Goal: Task Accomplishment & Management: Manage account settings

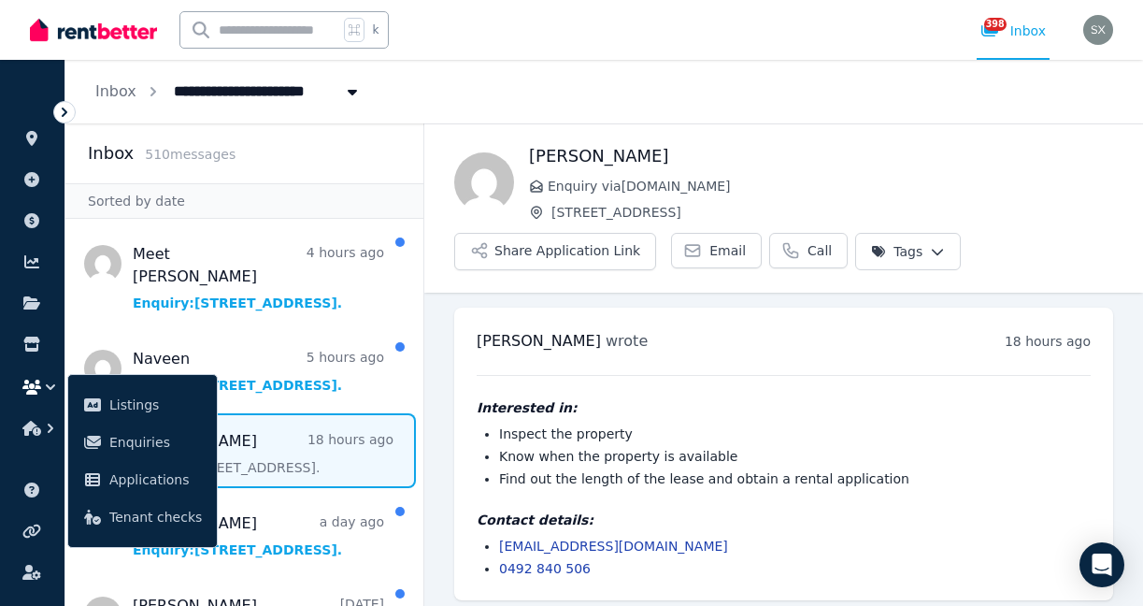
scroll to position [9, 0]
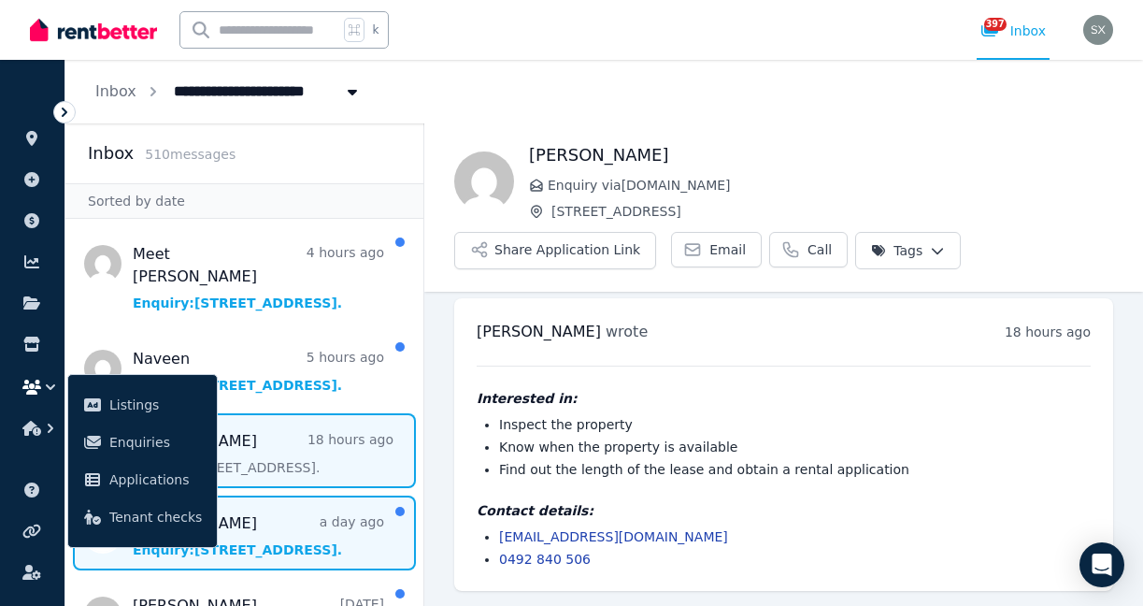
click at [256, 524] on span "Message list" at bounding box center [244, 532] width 358 height 75
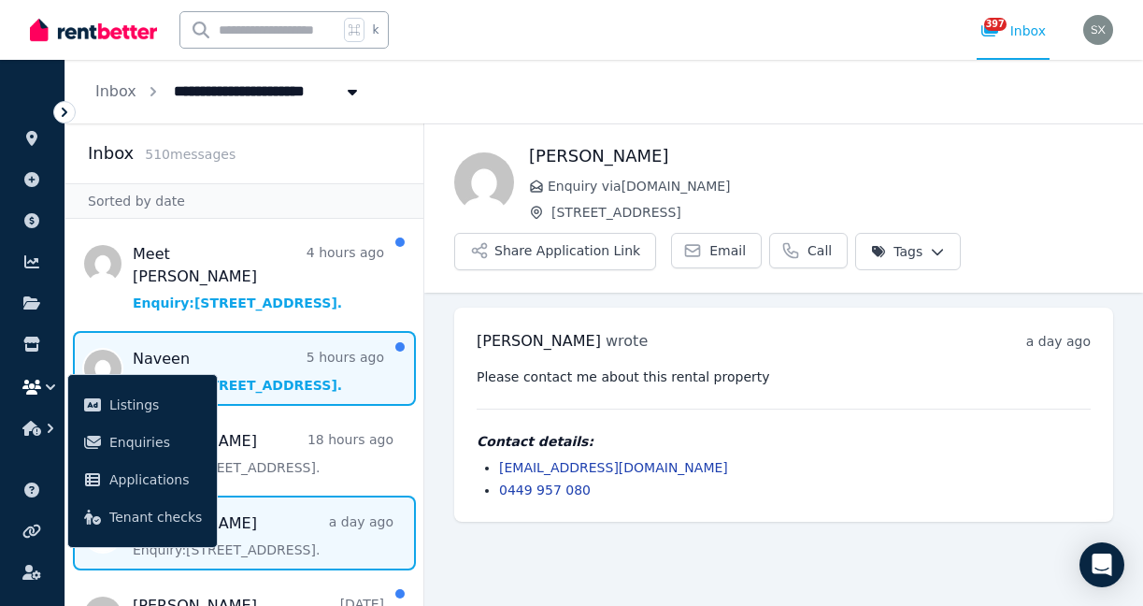
click at [259, 335] on span "Message list" at bounding box center [244, 368] width 358 height 75
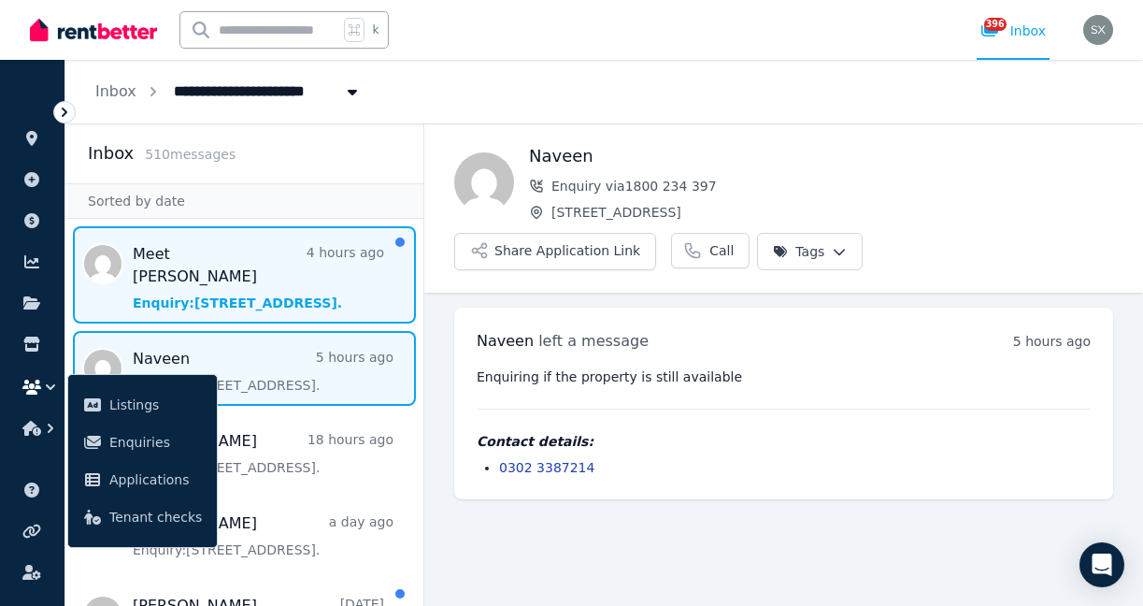
click at [228, 273] on span "Message list" at bounding box center [244, 274] width 358 height 97
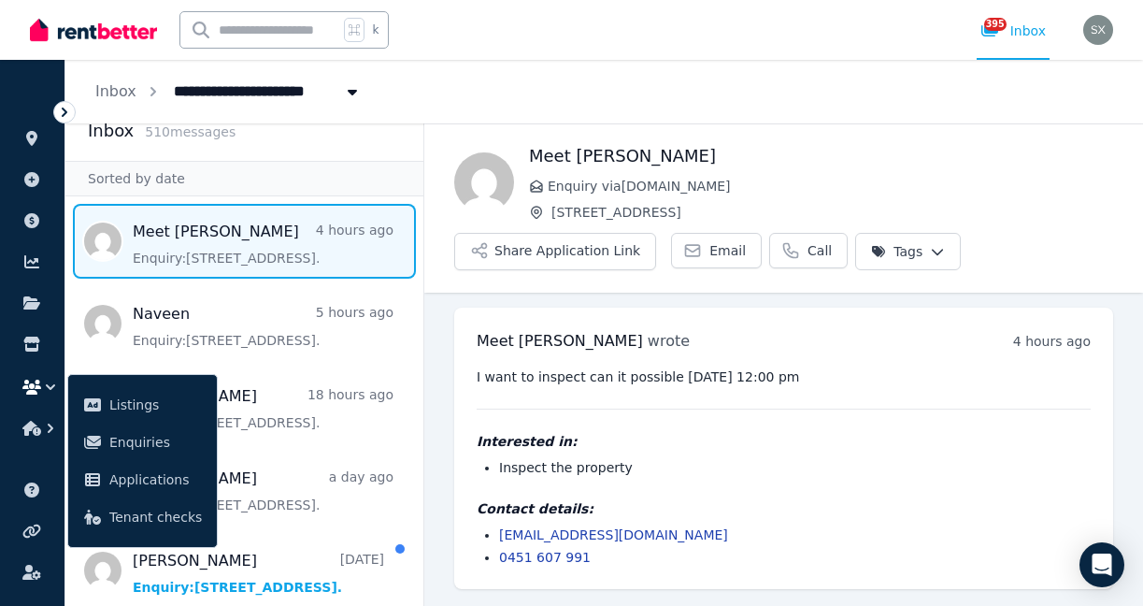
scroll to position [26, 0]
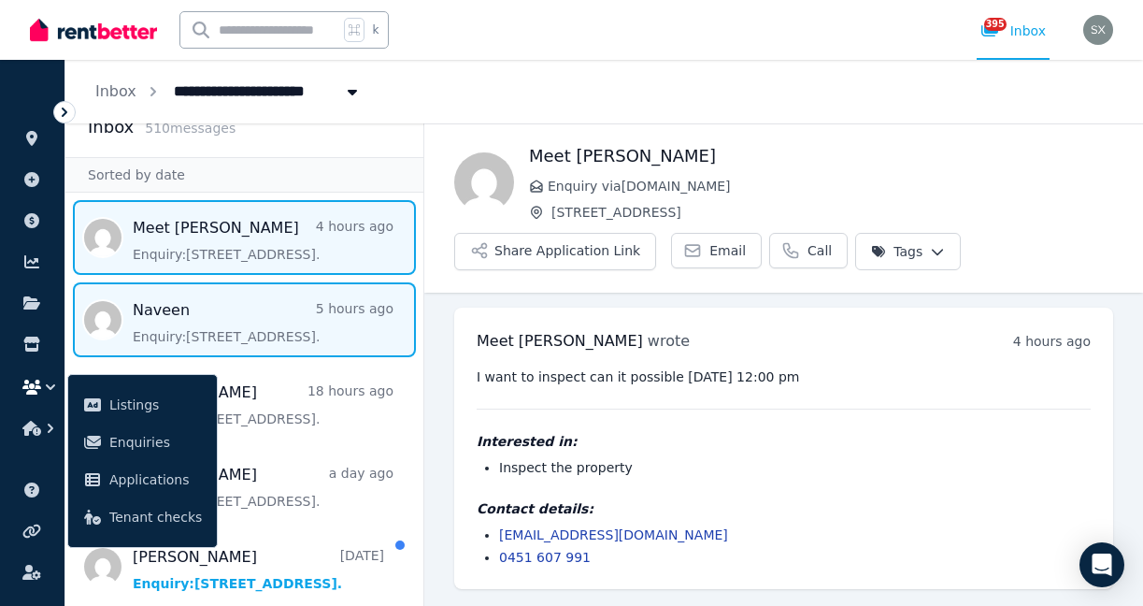
click at [261, 332] on span "Message list" at bounding box center [244, 319] width 358 height 75
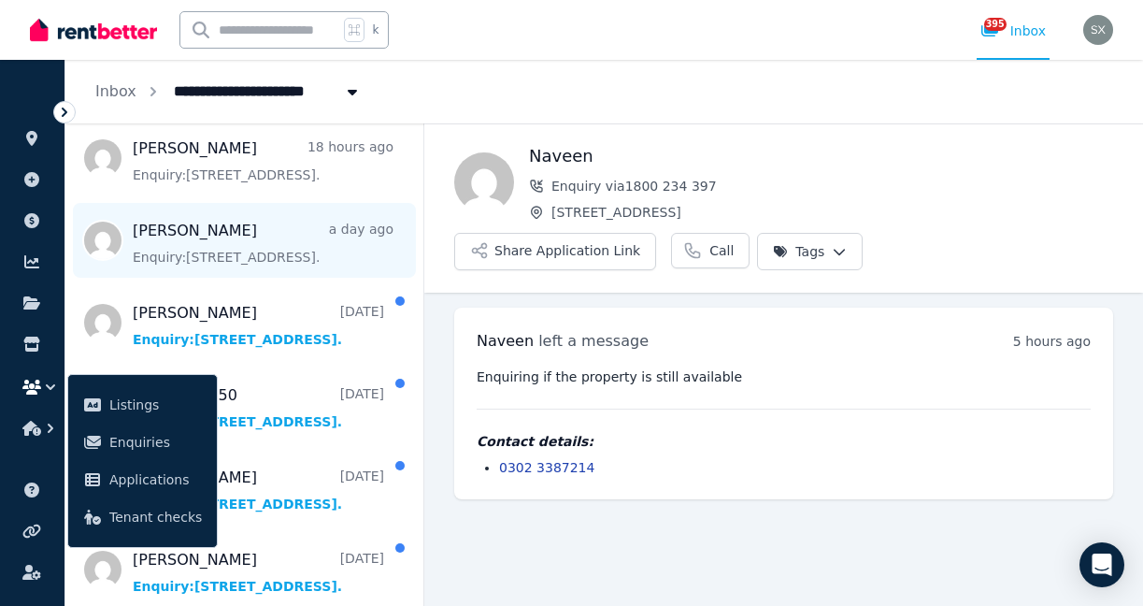
scroll to position [273, 0]
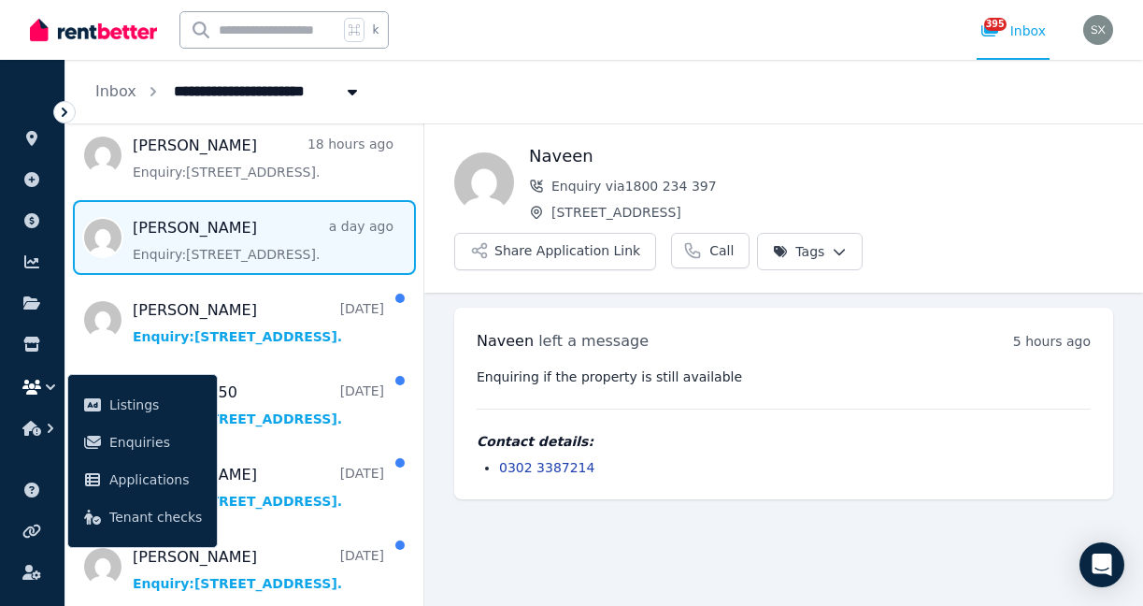
click at [271, 264] on span "Message list" at bounding box center [244, 237] width 358 height 75
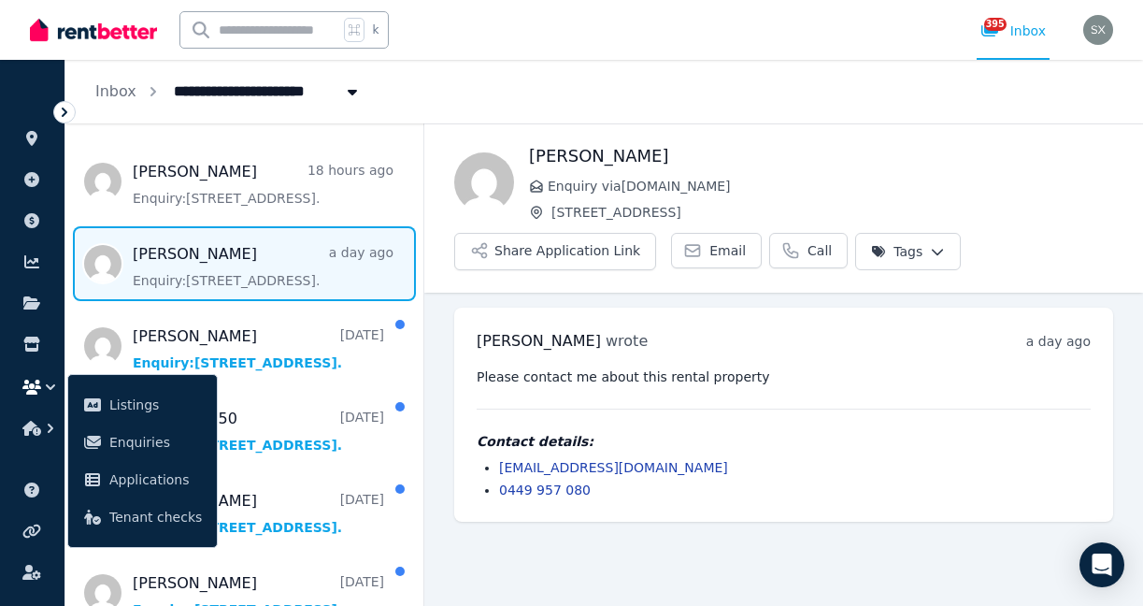
scroll to position [242, 0]
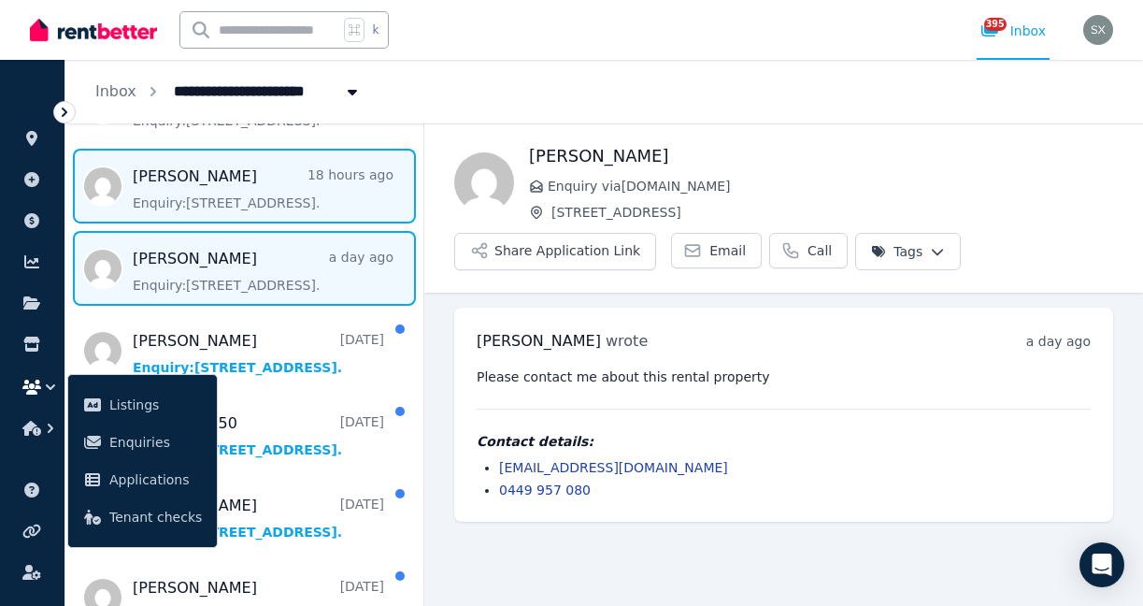
click at [264, 194] on span "Message list" at bounding box center [244, 186] width 358 height 75
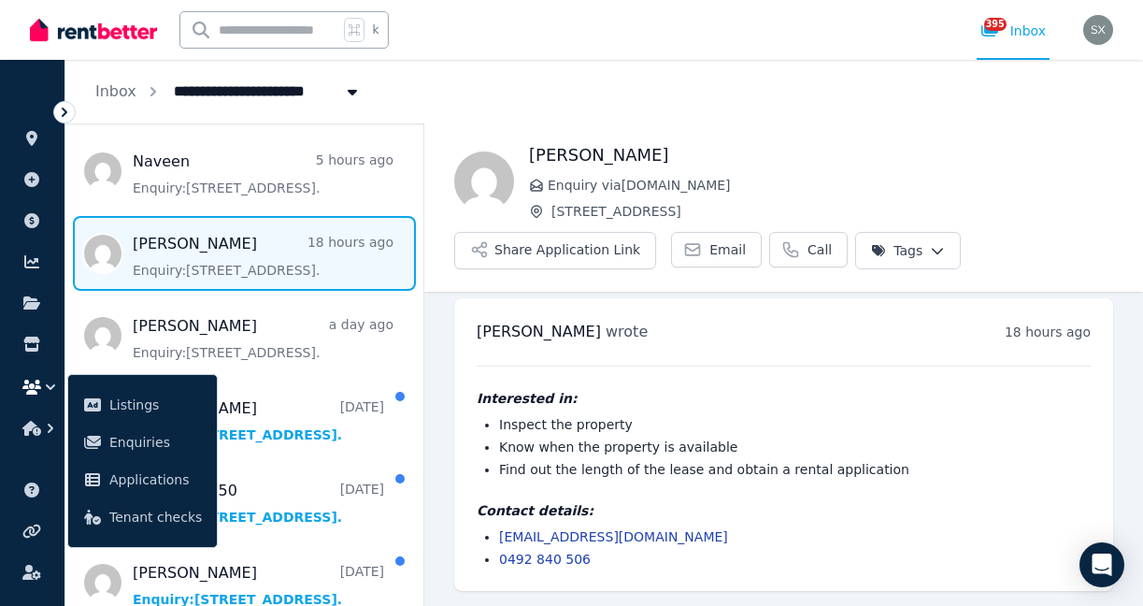
scroll to position [157, 0]
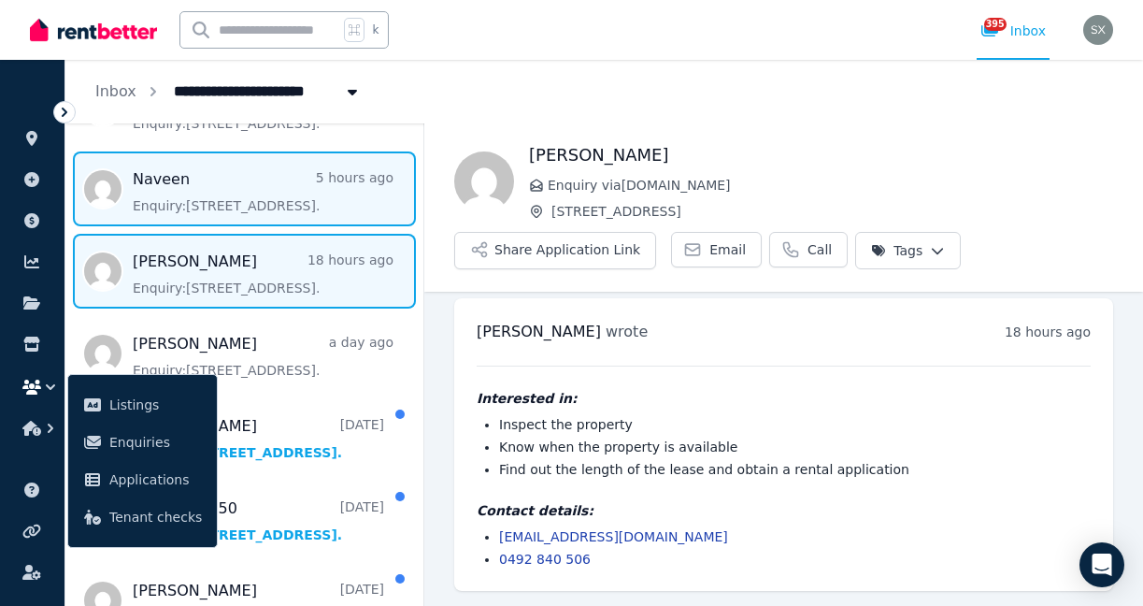
click at [264, 195] on span "Message list" at bounding box center [244, 188] width 358 height 75
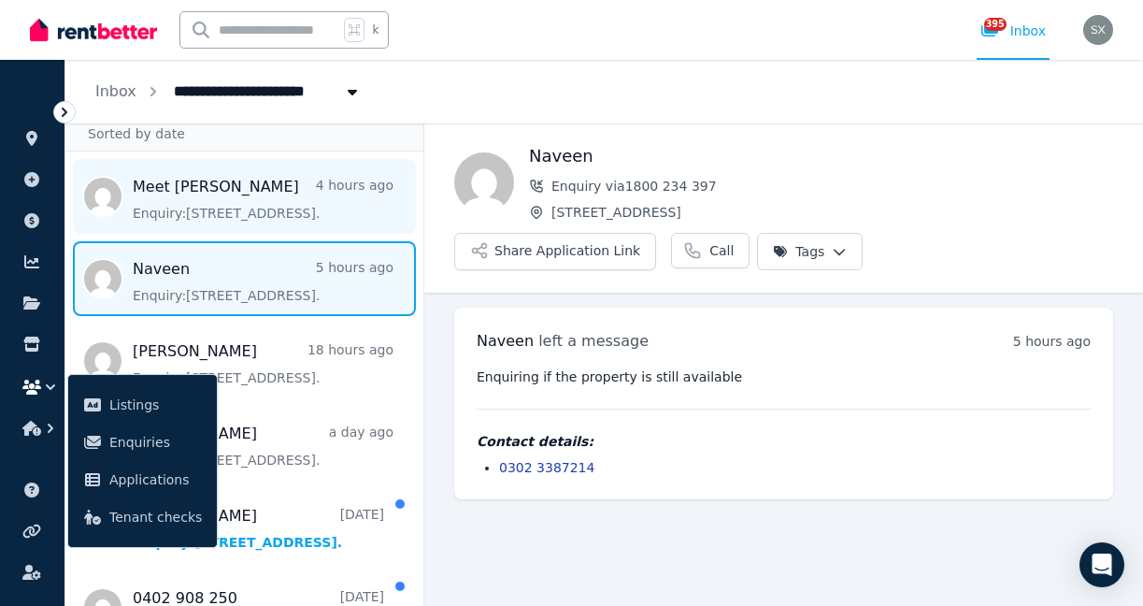
scroll to position [66, 0]
click at [264, 196] on span "Message list" at bounding box center [244, 197] width 358 height 75
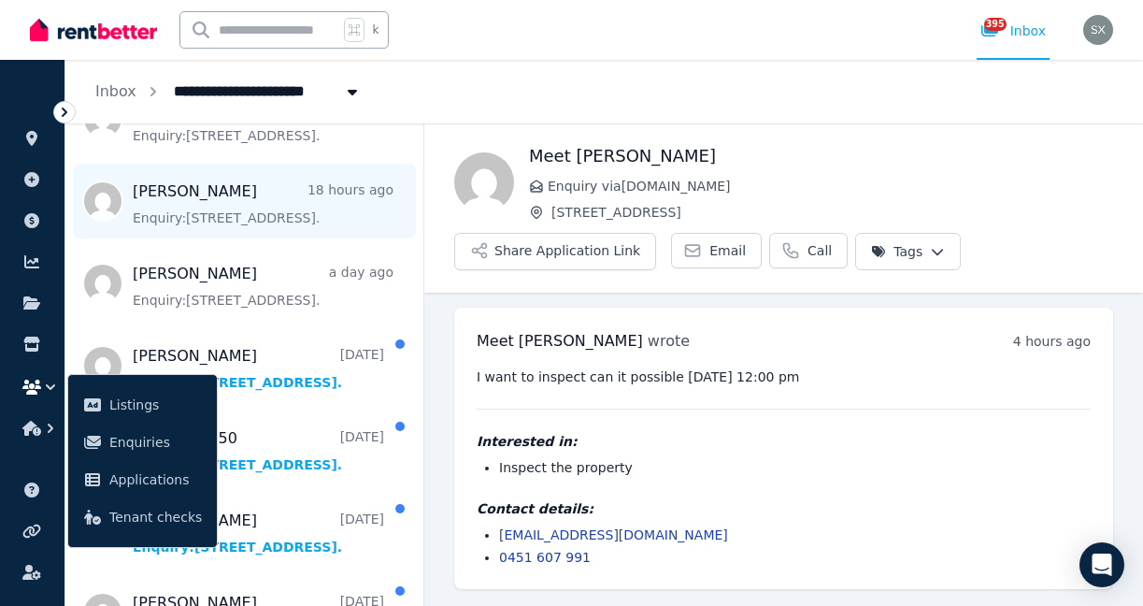
scroll to position [269, 0]
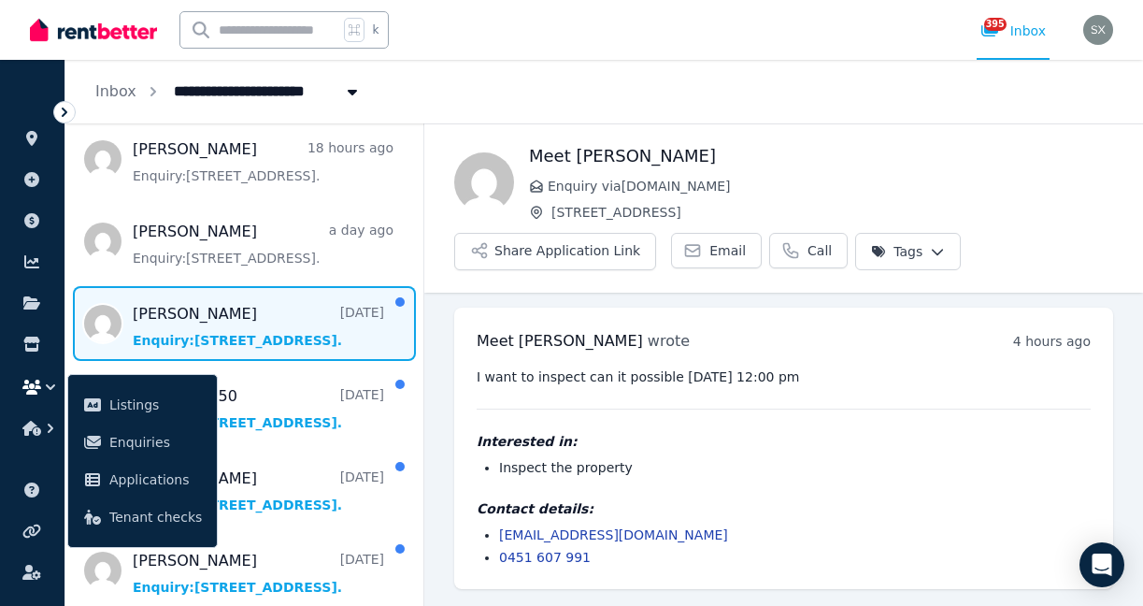
click at [299, 331] on span "Message list" at bounding box center [244, 323] width 358 height 75
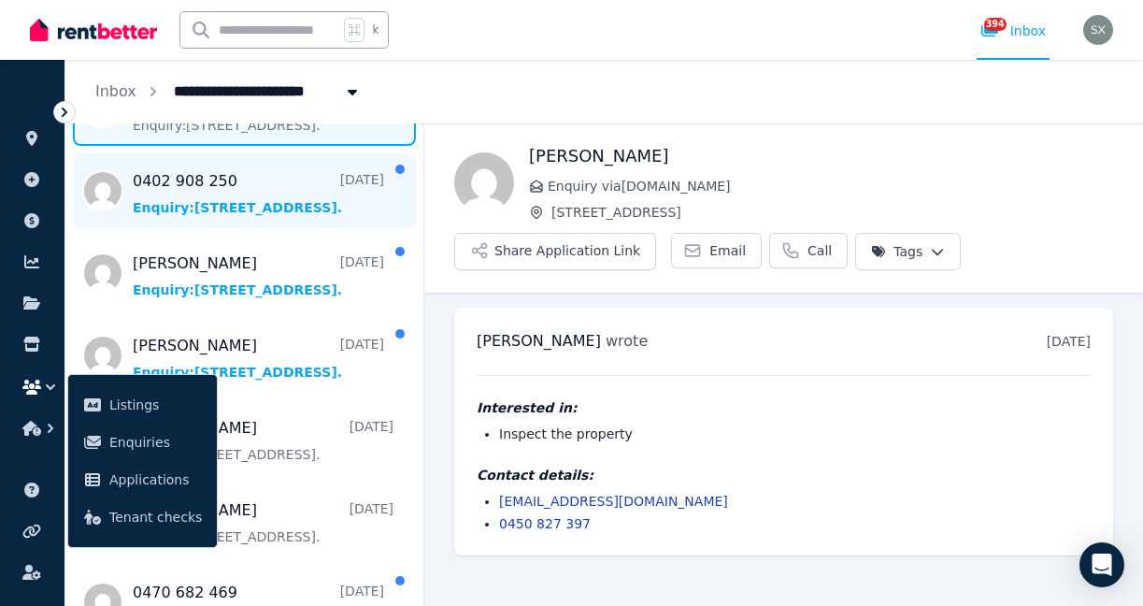
scroll to position [500, 0]
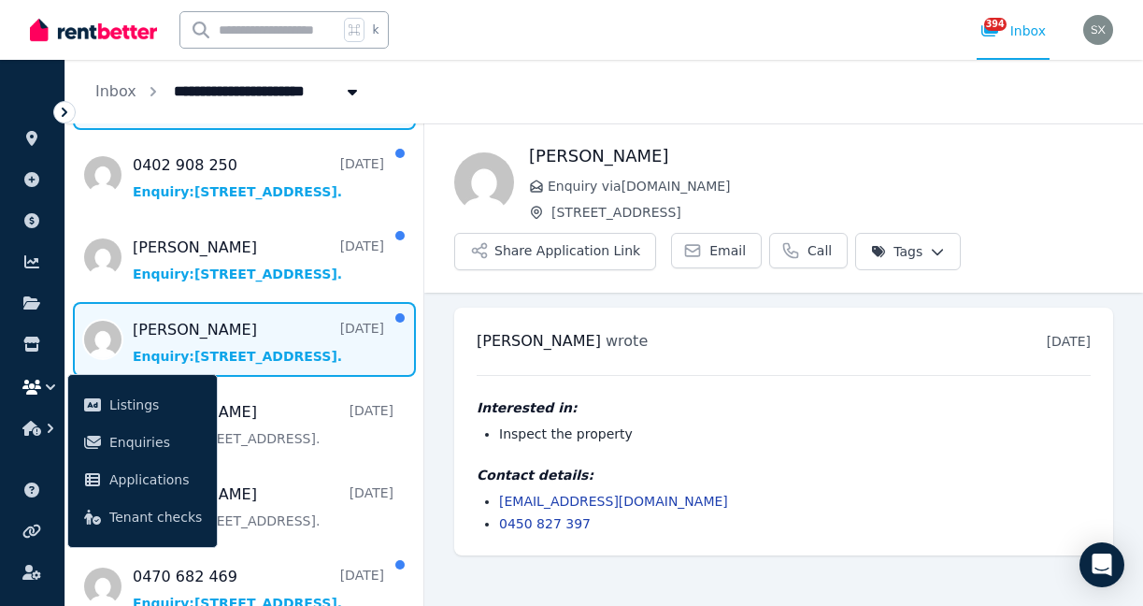
click at [271, 332] on span "Message list" at bounding box center [244, 339] width 358 height 75
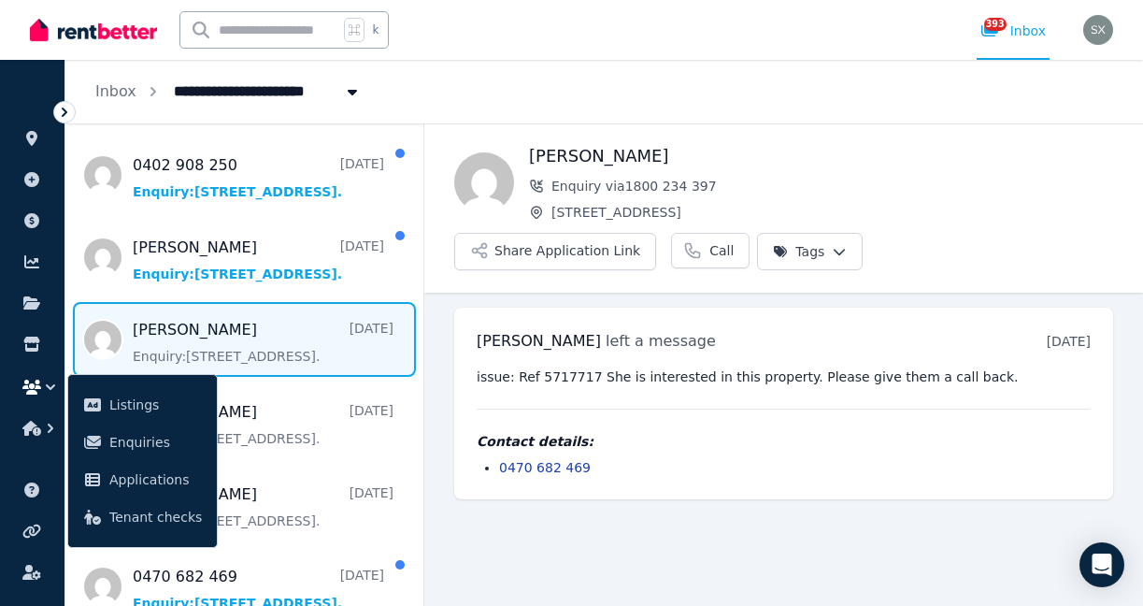
scroll to position [564, 0]
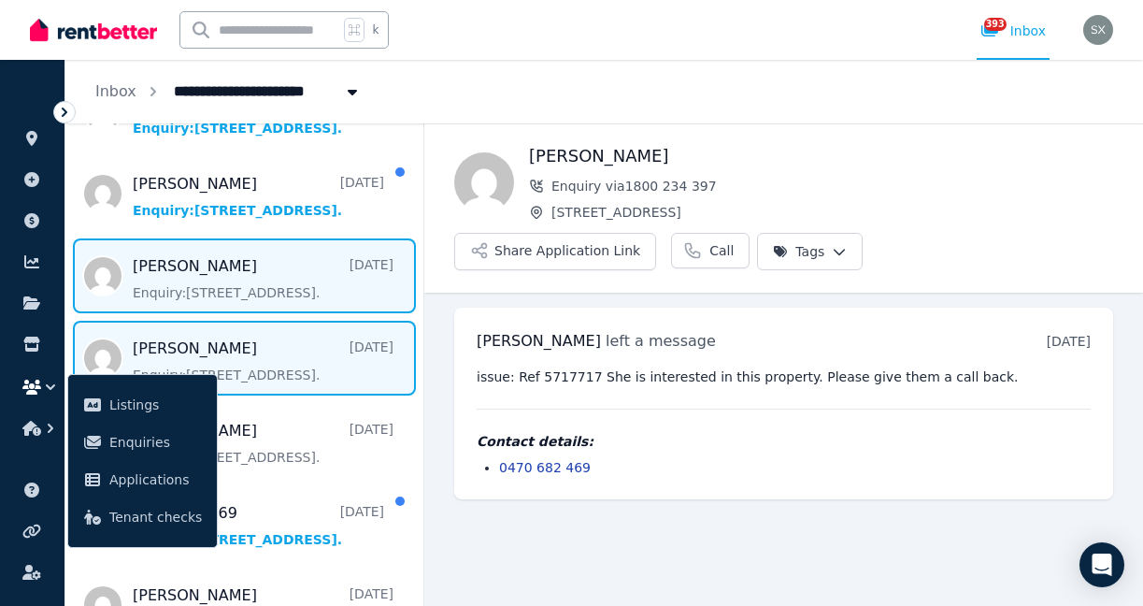
click at [272, 358] on span "Message list" at bounding box center [244, 358] width 358 height 75
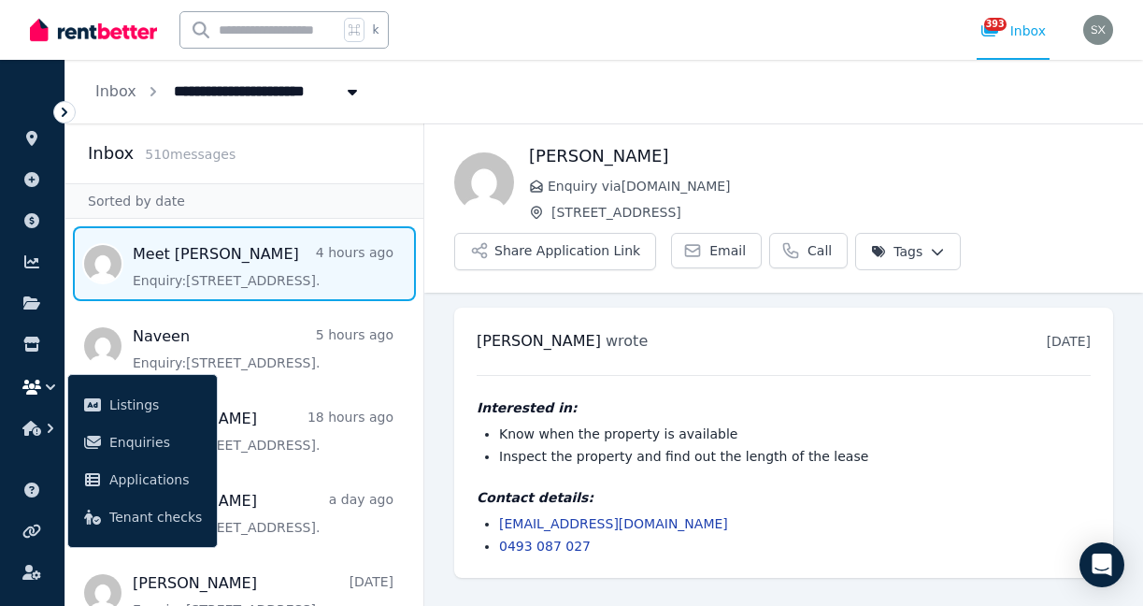
click at [274, 274] on span "Message list" at bounding box center [244, 263] width 358 height 75
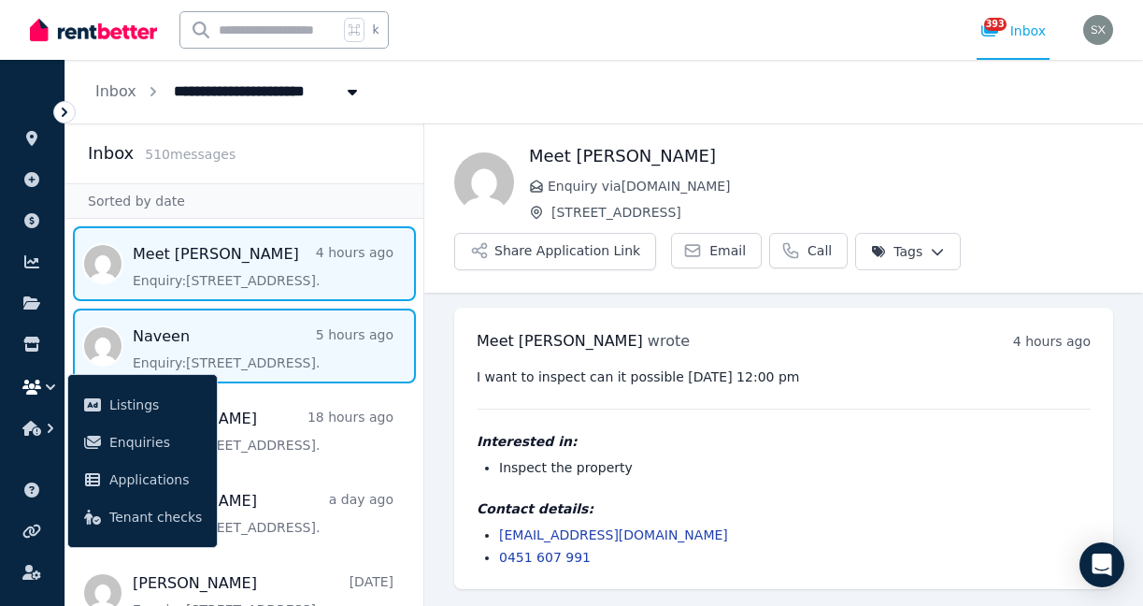
click at [275, 334] on span "Message list" at bounding box center [244, 346] width 358 height 75
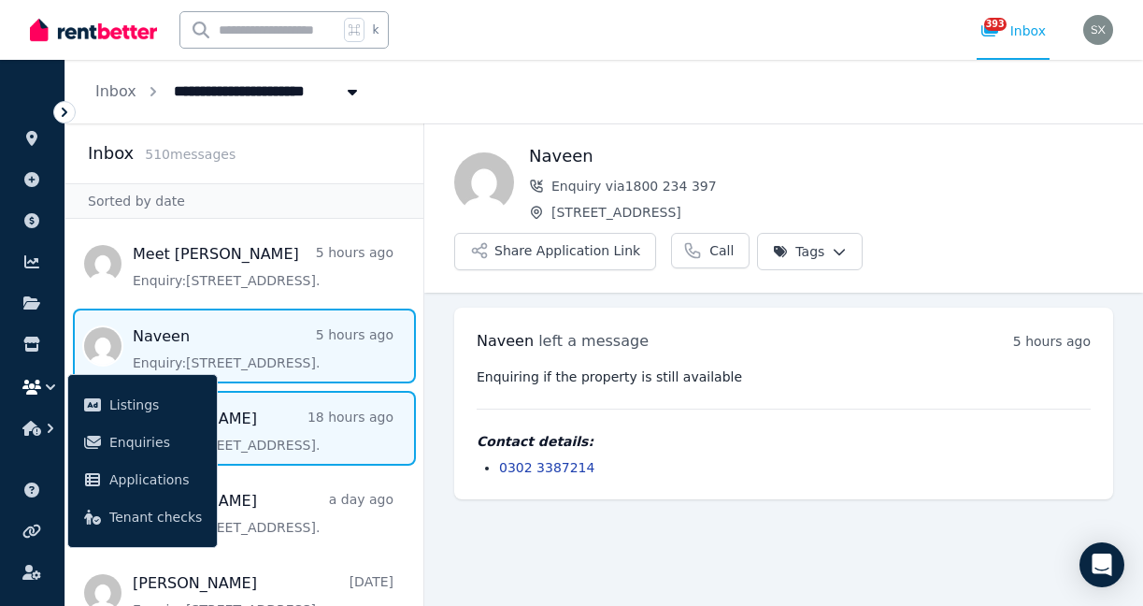
click at [294, 445] on span "Message list" at bounding box center [244, 428] width 358 height 75
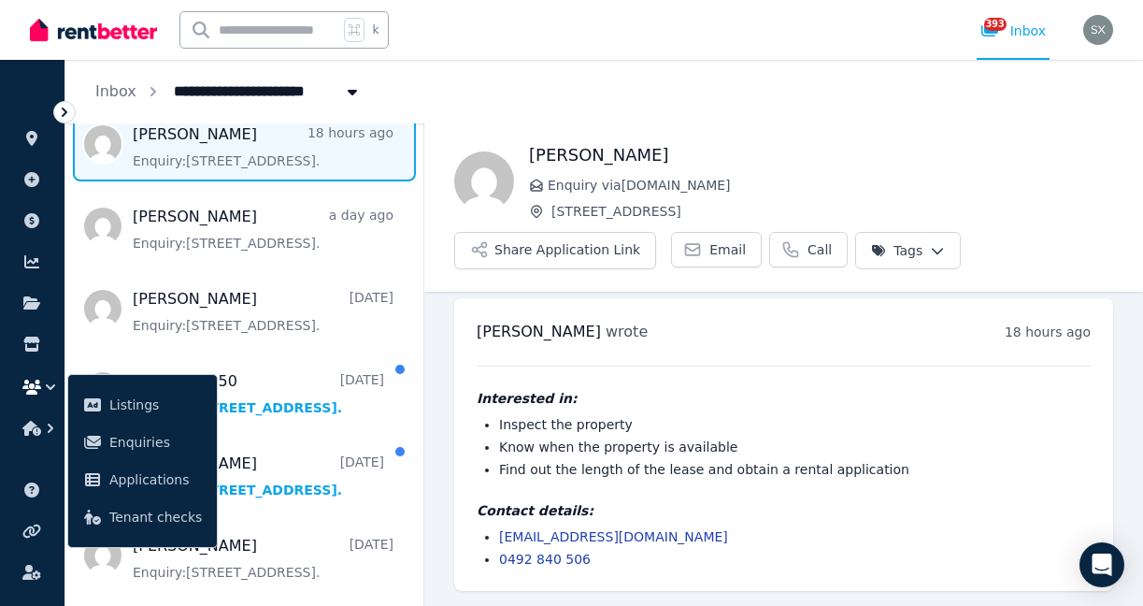
scroll to position [287, 0]
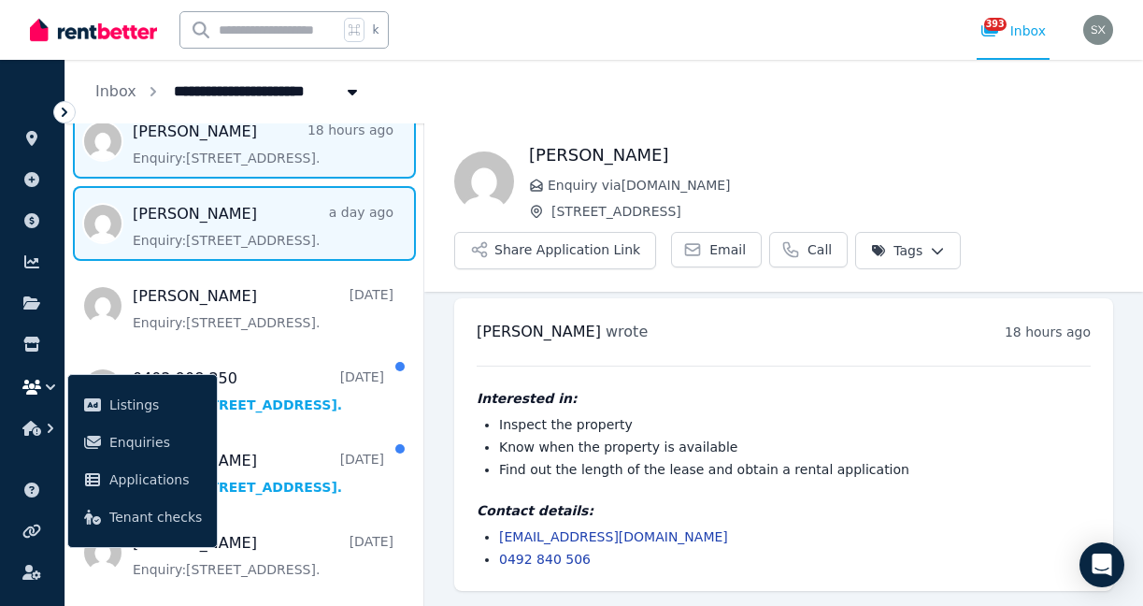
click at [322, 246] on span "Message list" at bounding box center [244, 223] width 358 height 75
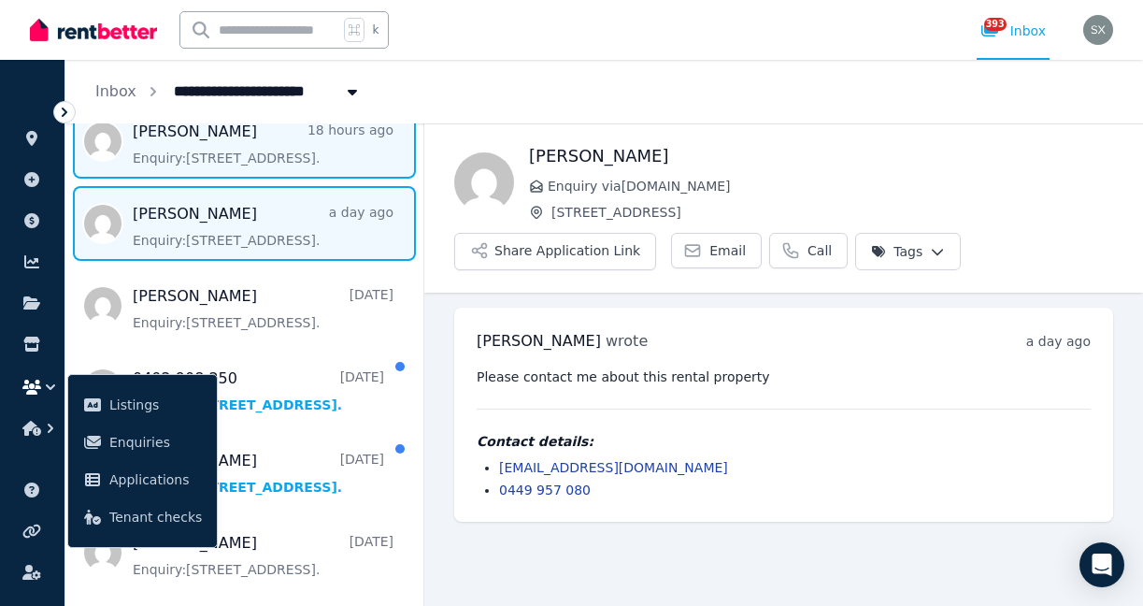
click at [222, 151] on span "Message list" at bounding box center [244, 141] width 358 height 75
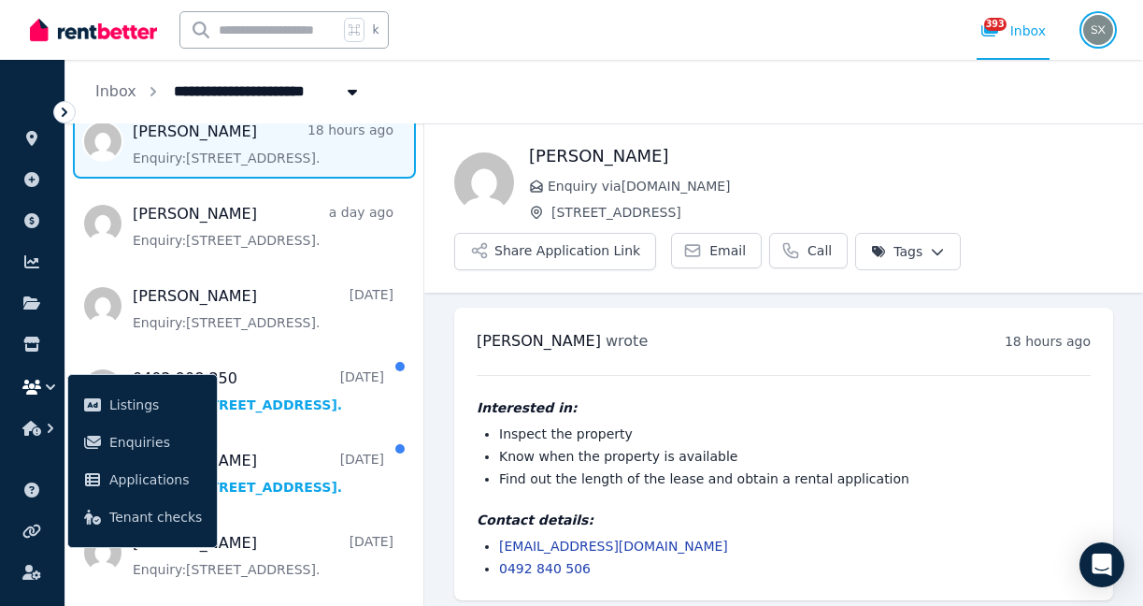
click at [1110, 23] on img "button" at bounding box center [1099, 30] width 30 height 30
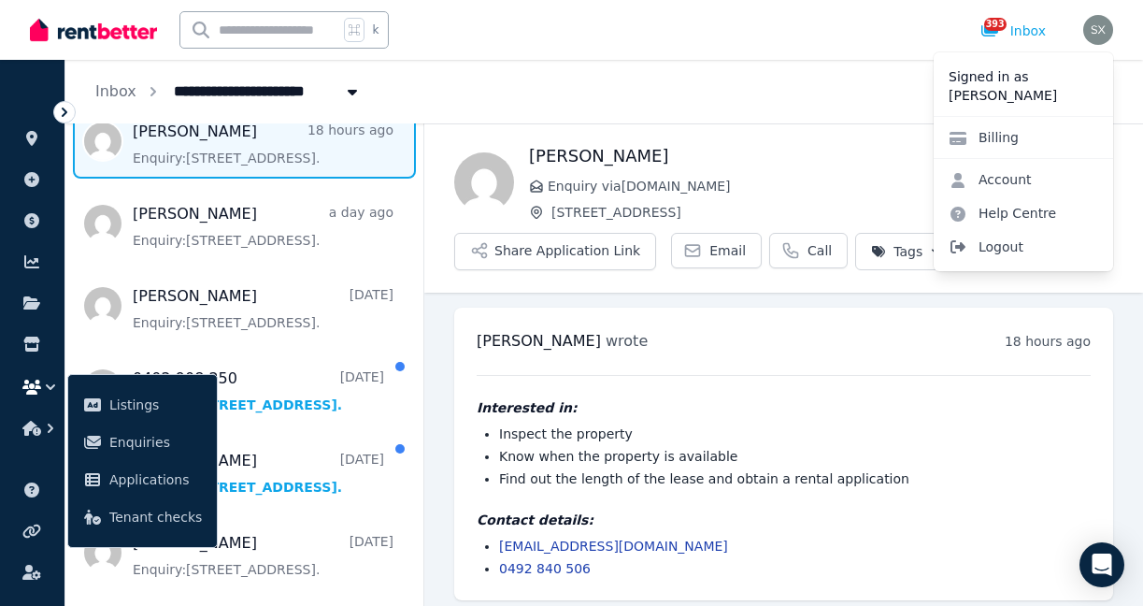
click at [1012, 231] on span "Logout" at bounding box center [1024, 247] width 180 height 34
